Goal: Task Accomplishment & Management: Manage account settings

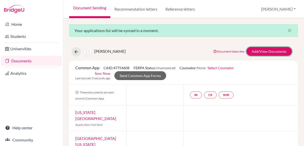
click at [269, 47] on link "Add/View Documents" at bounding box center [270, 51] width 46 height 9
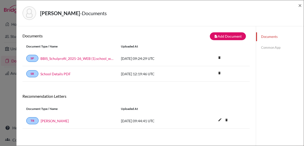
click at [266, 47] on link "Common App" at bounding box center [280, 47] width 48 height 9
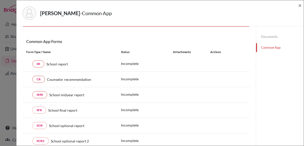
scroll to position [51, 0]
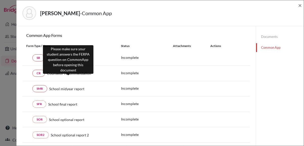
click at [61, 72] on span "Counselor recommendation" at bounding box center [69, 73] width 44 height 5
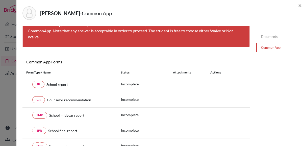
scroll to position [0, 0]
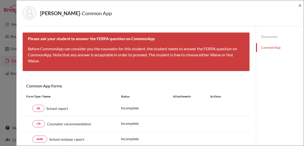
click at [298, 3] on div "[PERSON_NAME] App ×" at bounding box center [160, 13] width 284 height 22
click at [300, 6] on span "×" at bounding box center [301, 5] width 4 height 7
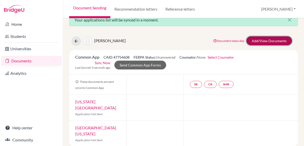
click at [254, 37] on link "Add/View Documents" at bounding box center [270, 40] width 46 height 9
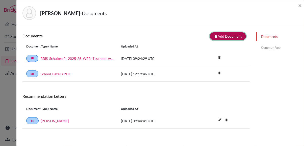
click at [221, 37] on button "note_add Add Document" at bounding box center [228, 36] width 36 height 8
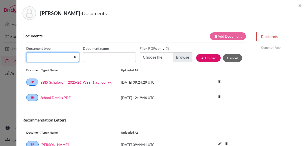
click at [48, 60] on select "Change explanation for Common App reports Counselor recommendation Internationa…" at bounding box center [52, 57] width 53 height 10
select select "4"
click at [26, 52] on select "Change explanation for Common App reports Counselor recommendation Internationa…" at bounding box center [52, 57] width 53 height 10
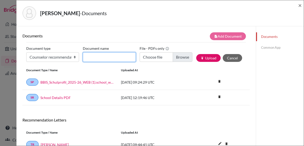
click at [103, 56] on input "Document name" at bounding box center [109, 57] width 53 height 10
type input "counselor recommendation letter"
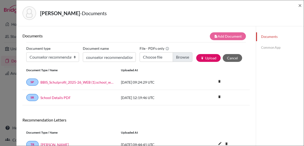
drag, startPoint x: 170, startPoint y: 62, endPoint x: 177, endPoint y: 62, distance: 6.8
click at [170, 62] on div "File - PDFs only Choose file" at bounding box center [168, 54] width 57 height 21
click at [179, 58] on input "Choose file" at bounding box center [166, 57] width 53 height 10
type input "C:\fakepath\_ [PERSON_NAME] Letter of Recommendation .pdf"
click at [205, 59] on button "publish Upload" at bounding box center [208, 58] width 25 height 8
